Goal: Transaction & Acquisition: Purchase product/service

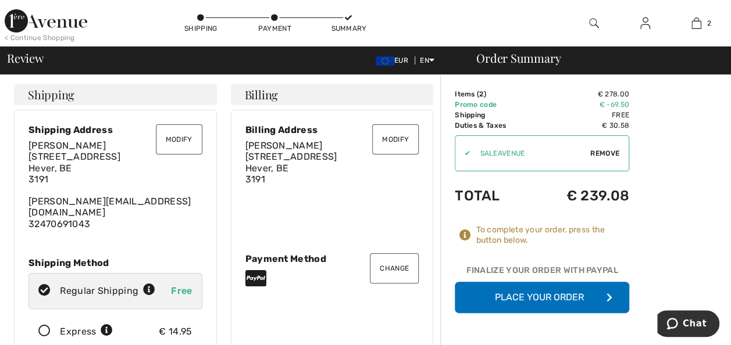
click at [88, 212] on div "Kathryn Cauwenbergh Zevenbunderweg 24 Hever, BE 3191 kathryn.cauwenbergh@hotmai…" at bounding box center [115, 185] width 174 height 90
click at [177, 136] on button "Modify" at bounding box center [179, 139] width 46 height 30
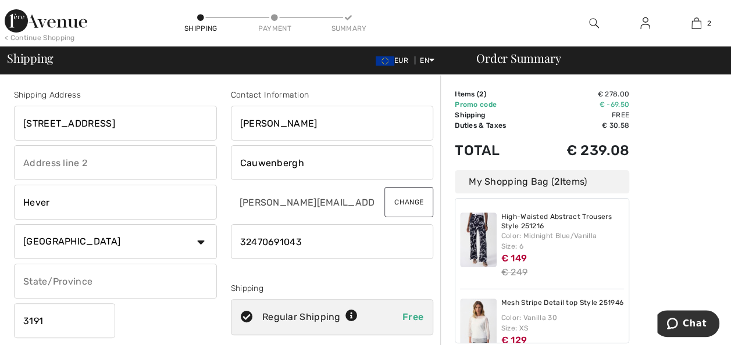
click at [314, 242] on input "phone" at bounding box center [332, 241] width 203 height 35
drag, startPoint x: 308, startPoint y: 242, endPoint x: 258, endPoint y: 242, distance: 50.0
click at [258, 242] on input "phone" at bounding box center [332, 241] width 203 height 35
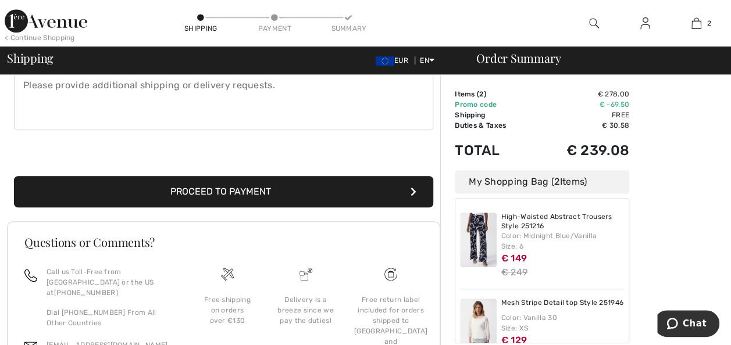
scroll to position [360, 0]
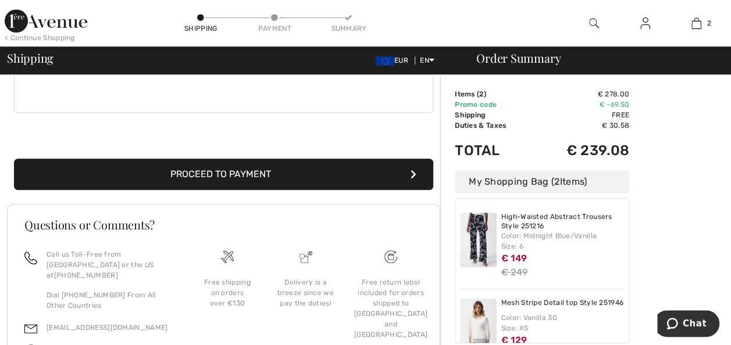
type input "32477984506"
click at [213, 172] on button "Proceed to Payment" at bounding box center [223, 174] width 419 height 31
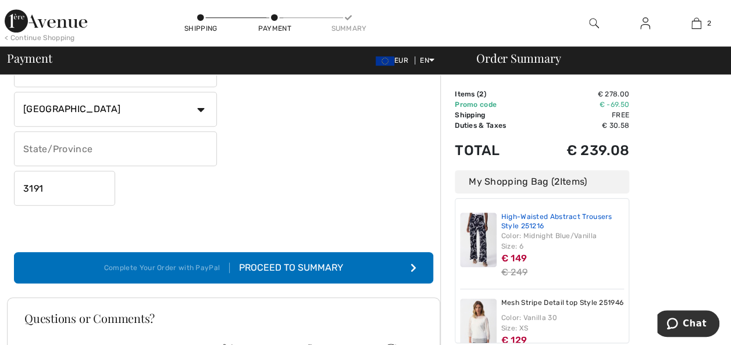
scroll to position [294, 0]
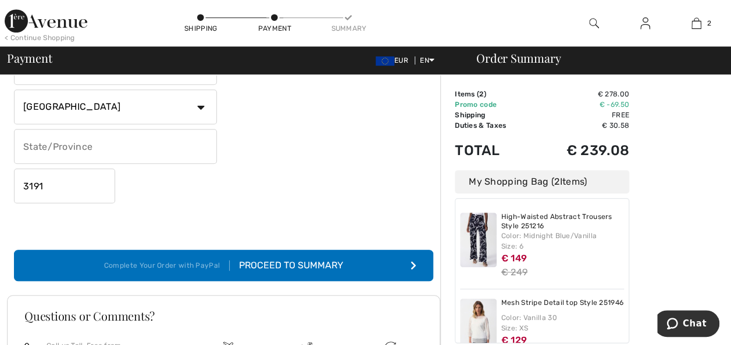
click at [295, 262] on div "Proceed to Summary" at bounding box center [286, 266] width 113 height 14
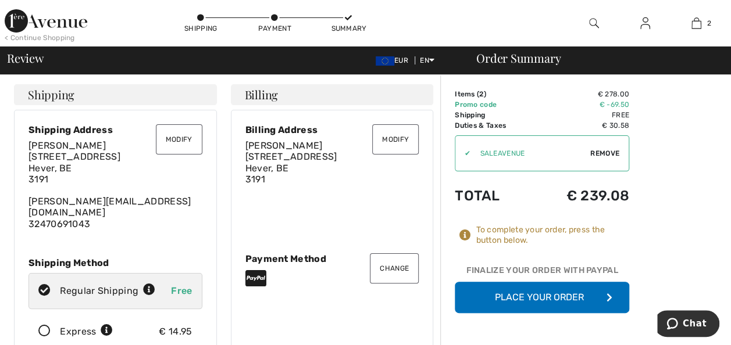
click at [549, 293] on button "Place Your Order" at bounding box center [541, 297] width 174 height 31
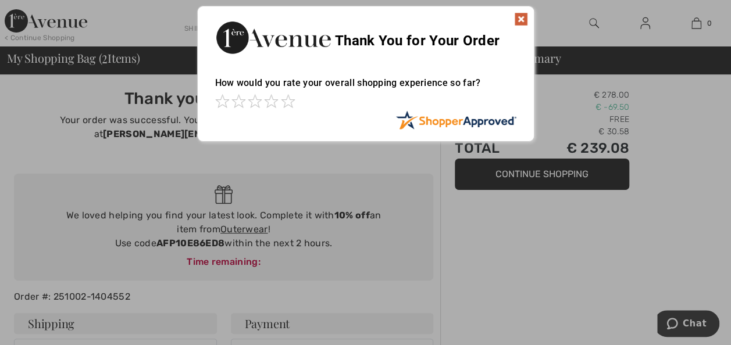
click at [519, 15] on img at bounding box center [521, 19] width 14 height 14
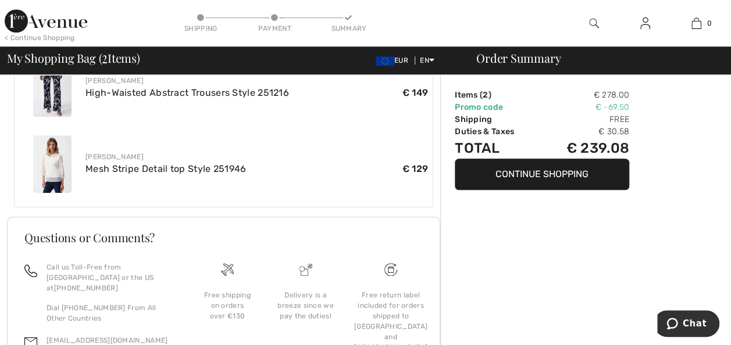
scroll to position [553, 0]
